Goal: Information Seeking & Learning: Learn about a topic

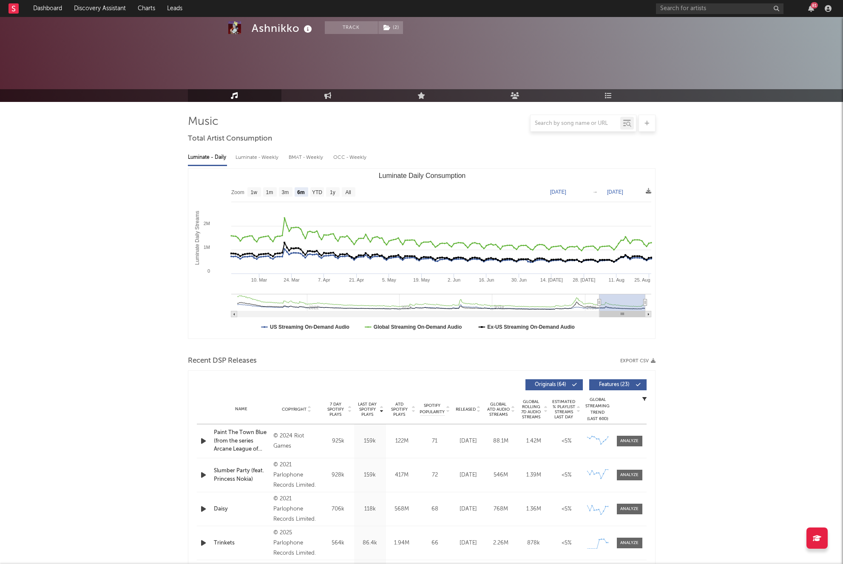
select select "6m"
select select "1w"
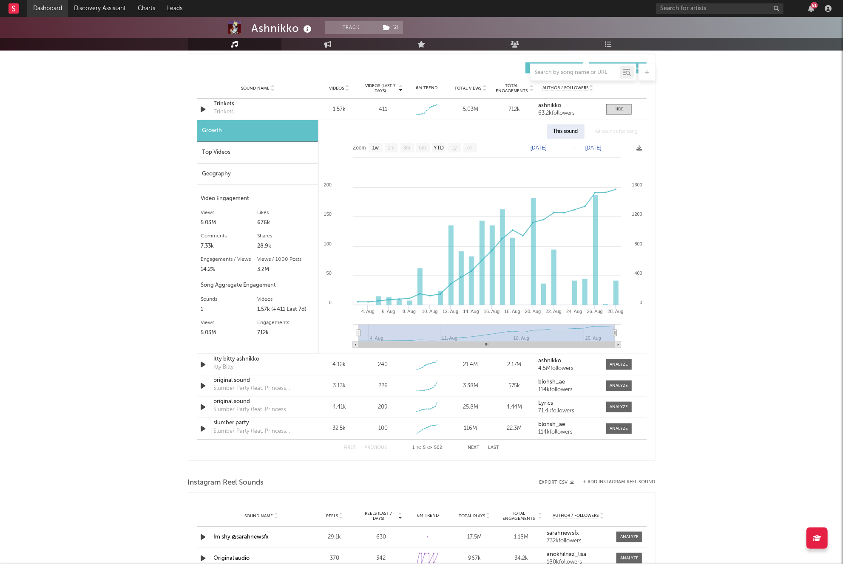
click at [43, 8] on link "Dashboard" at bounding box center [47, 8] width 41 height 17
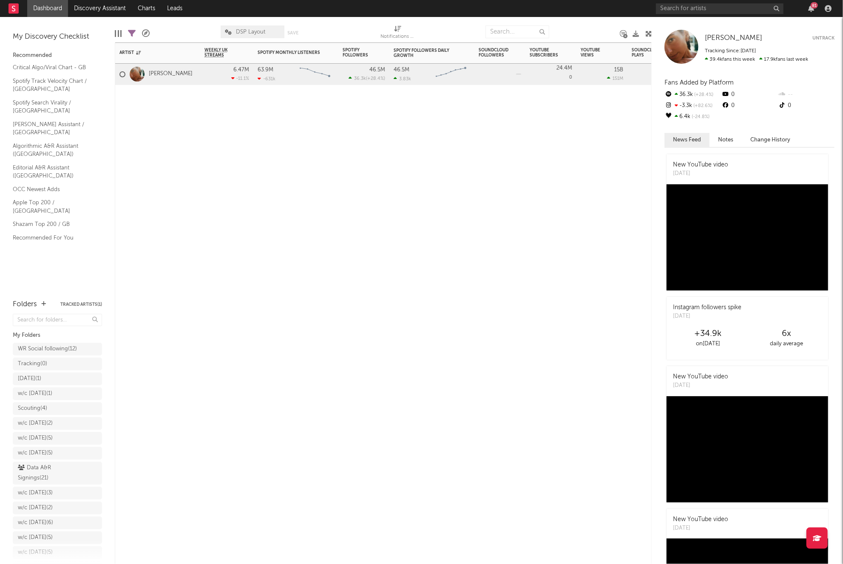
click at [148, 146] on div "Artist Notifications Weekly UK Streams WoW % Change Spotify Monthly Listeners 7…" at bounding box center [383, 304] width 537 height 522
click at [695, 3] on input "text" at bounding box center [720, 8] width 128 height 11
click at [723, 11] on input "artemas" at bounding box center [720, 8] width 128 height 11
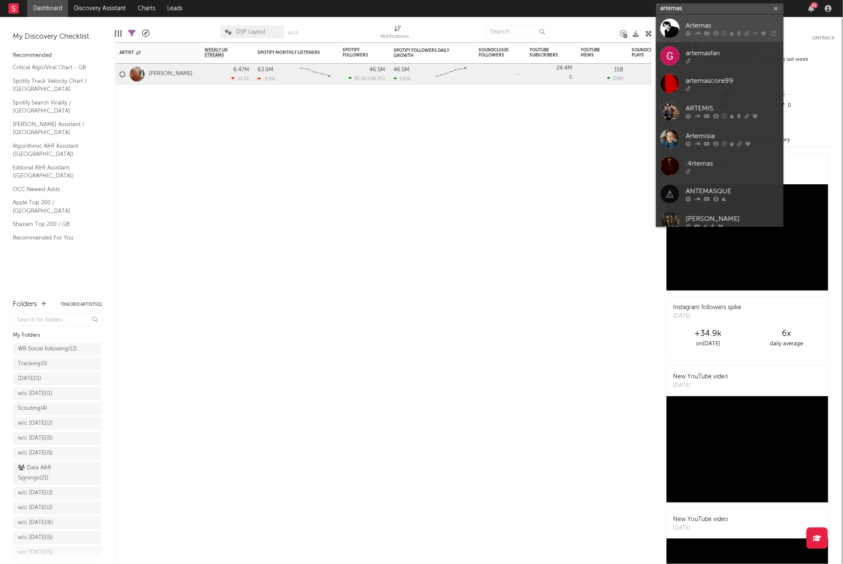
type input "artemas"
click at [713, 20] on div "Artemas" at bounding box center [733, 25] width 94 height 10
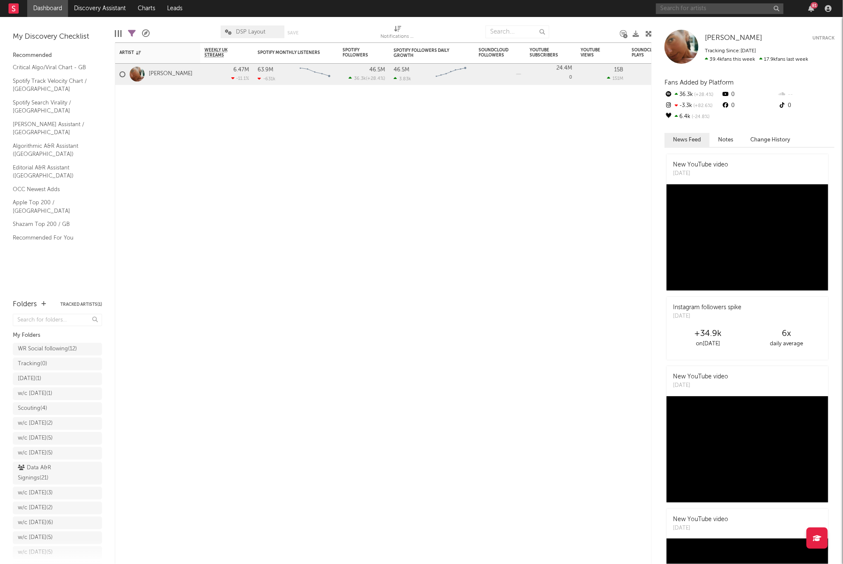
click at [672, 11] on input "text" at bounding box center [720, 8] width 128 height 11
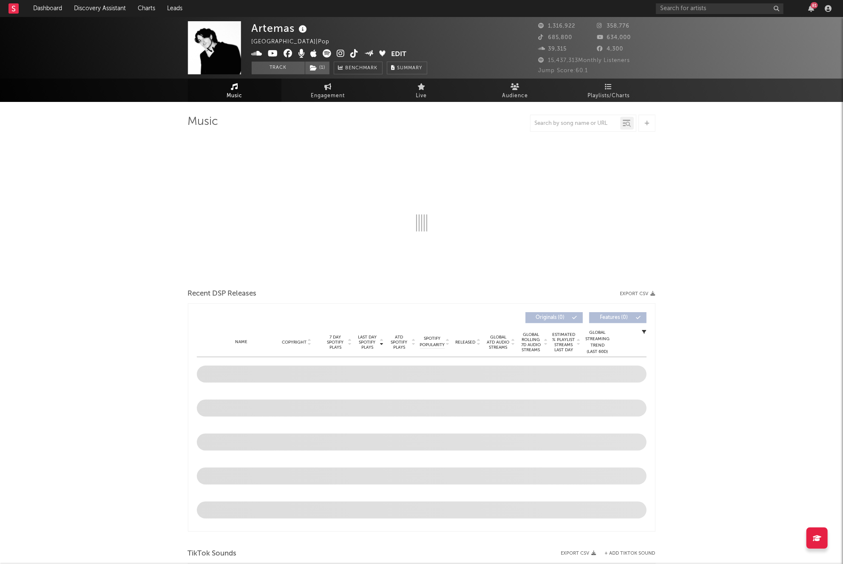
select select "6m"
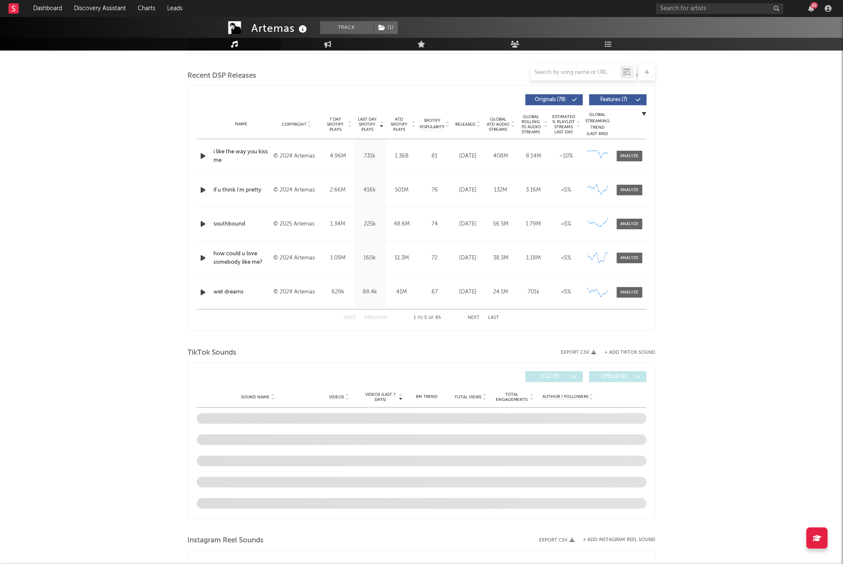
scroll to position [337, 0]
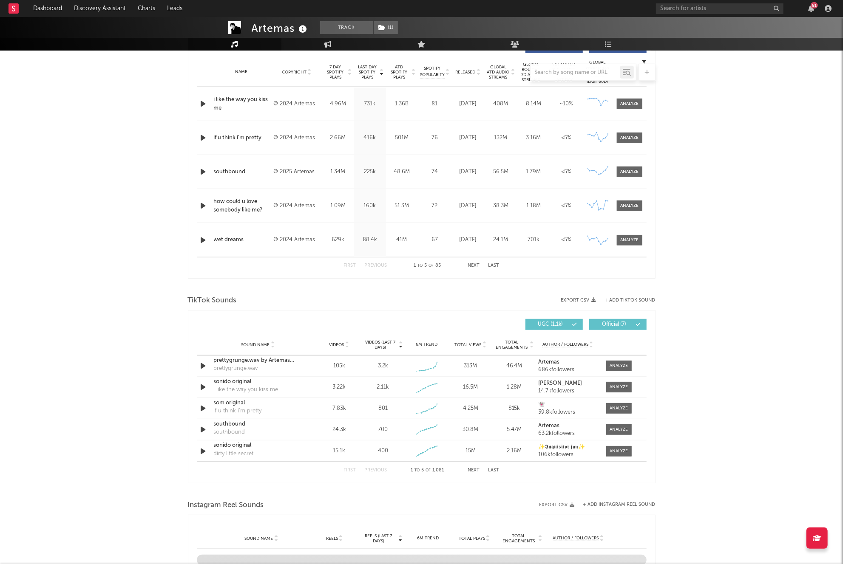
click at [476, 470] on button "Next" at bounding box center [474, 470] width 12 height 5
click at [475, 470] on button "Next" at bounding box center [474, 470] width 12 height 5
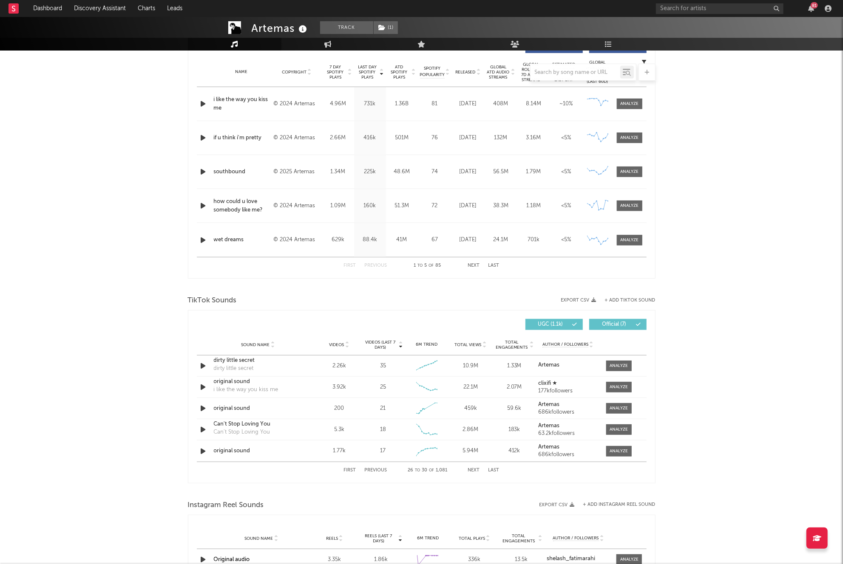
click at [336, 344] on span "Videos" at bounding box center [336, 345] width 15 height 5
click at [473, 472] on button "Next" at bounding box center [474, 470] width 12 height 5
click at [474, 472] on button "Next" at bounding box center [474, 470] width 12 height 5
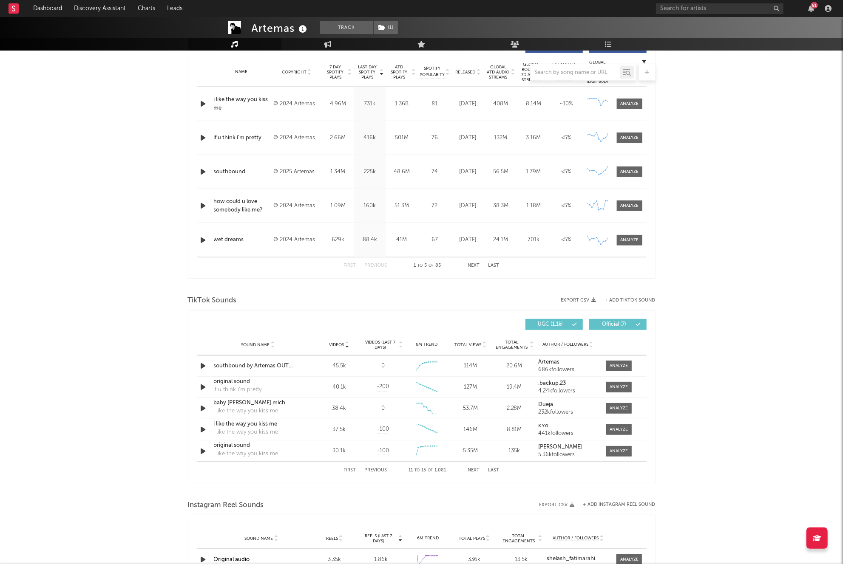
click at [474, 472] on button "Next" at bounding box center [474, 470] width 12 height 5
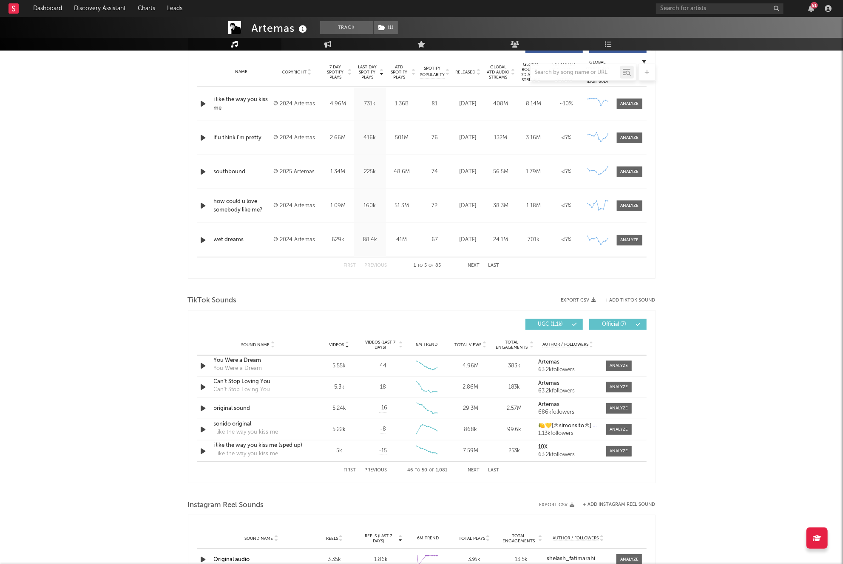
click at [474, 472] on button "Next" at bounding box center [474, 470] width 12 height 5
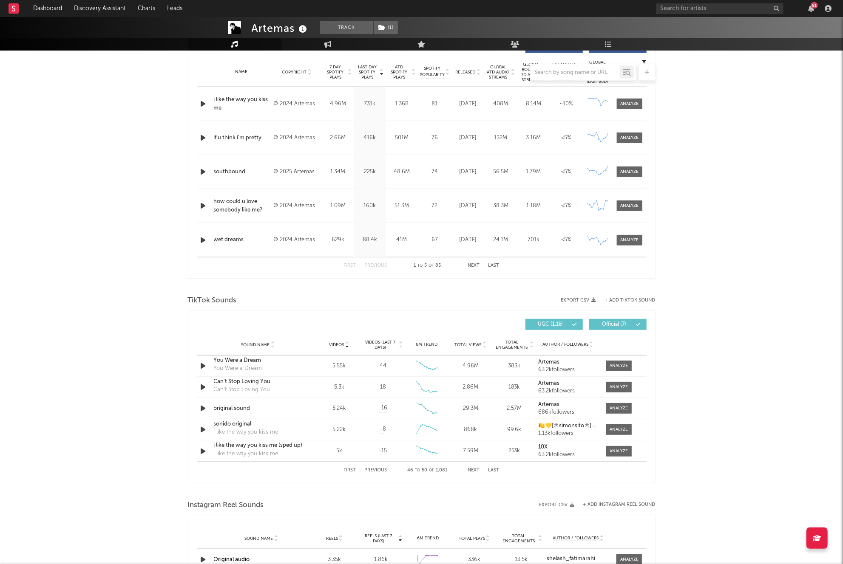
click at [474, 472] on button "Next" at bounding box center [474, 470] width 12 height 5
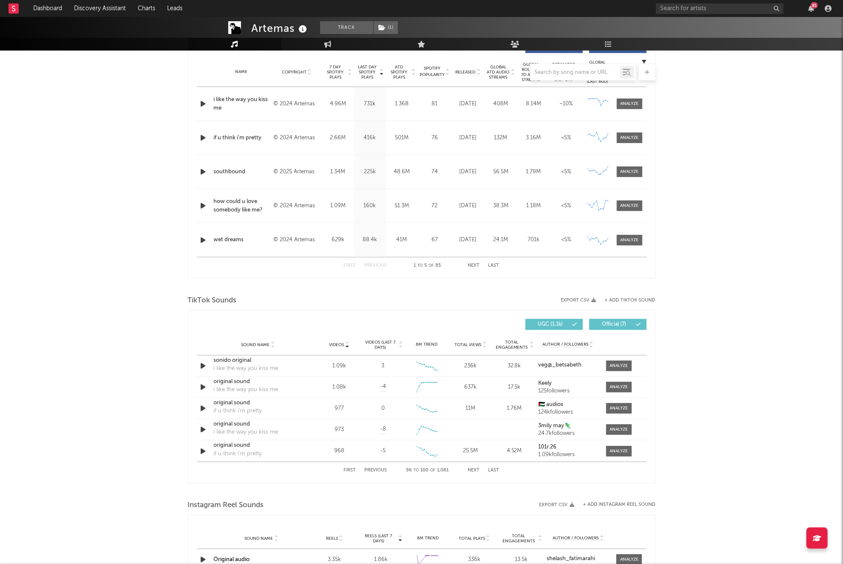
click at [474, 472] on button "Next" at bounding box center [474, 470] width 12 height 5
click at [469, 467] on div "First Previous 101 to 105 of 1,081 Next Last" at bounding box center [422, 470] width 156 height 17
click at [470, 468] on button "Next" at bounding box center [474, 470] width 12 height 5
click at [471, 468] on button "Next" at bounding box center [474, 470] width 12 height 5
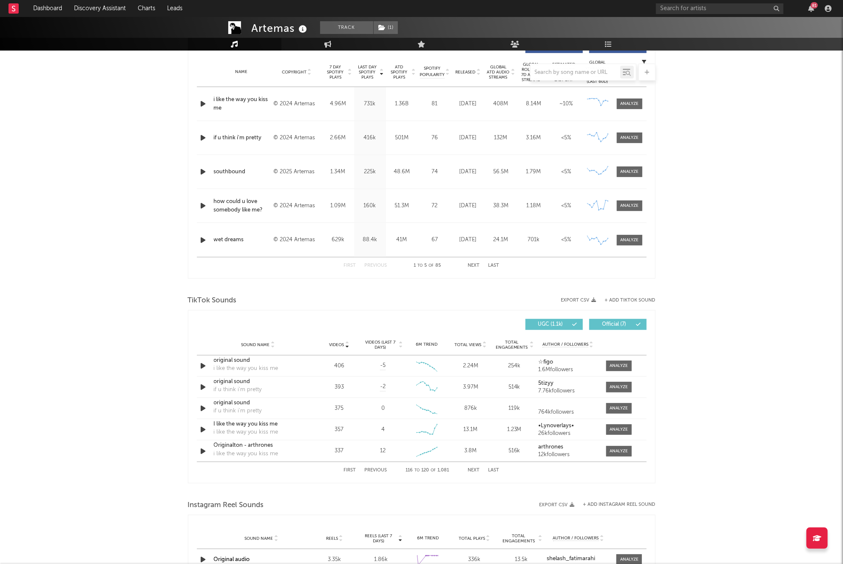
click at [385, 468] on button "Previous" at bounding box center [376, 470] width 23 height 5
click at [474, 470] on button "Next" at bounding box center [474, 470] width 12 height 5
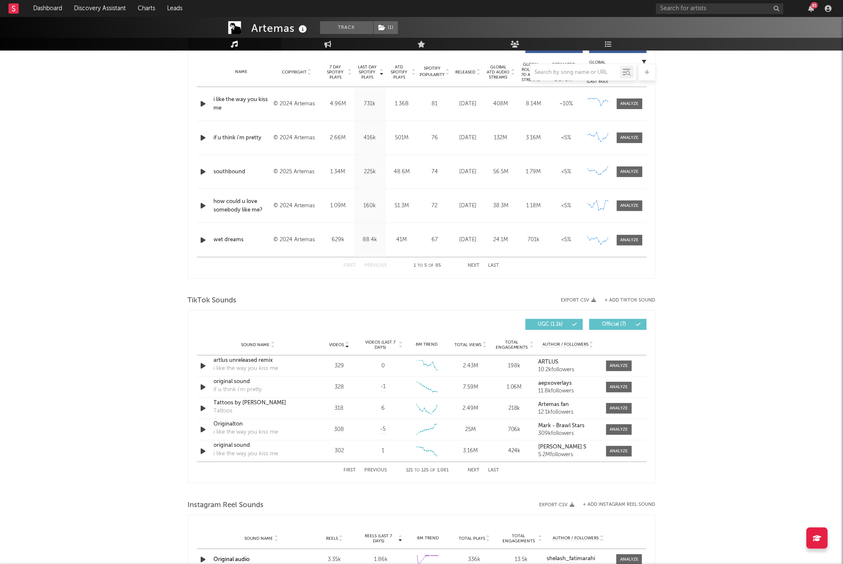
click at [354, 472] on button "First" at bounding box center [350, 470] width 12 height 5
